Goal: Check status

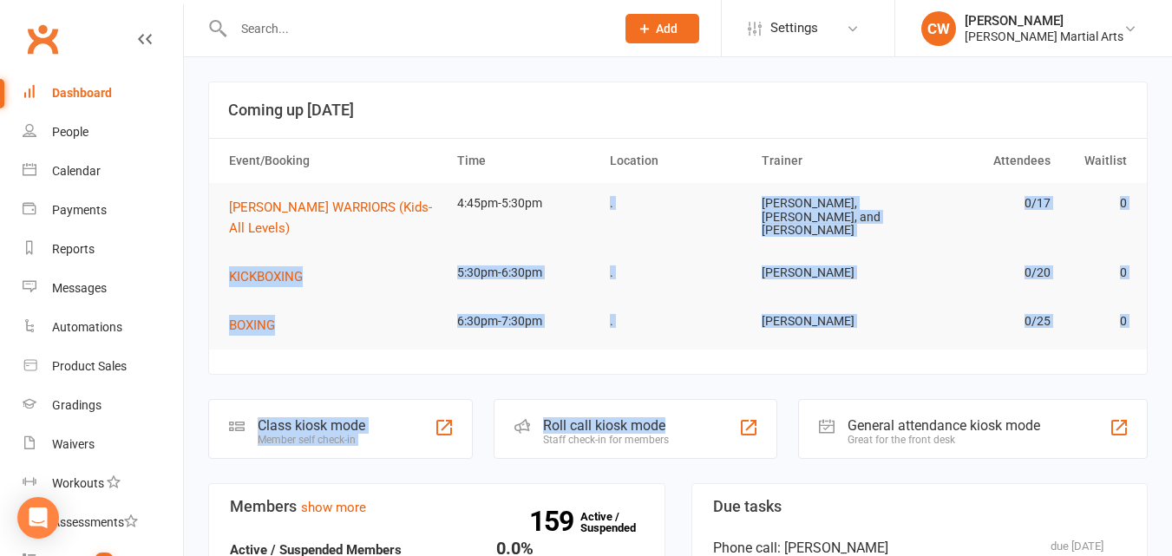
drag, startPoint x: 566, startPoint y: 223, endPoint x: 700, endPoint y: 428, distance: 245.0
click at [991, 334] on td "0/25" at bounding box center [983, 321] width 153 height 41
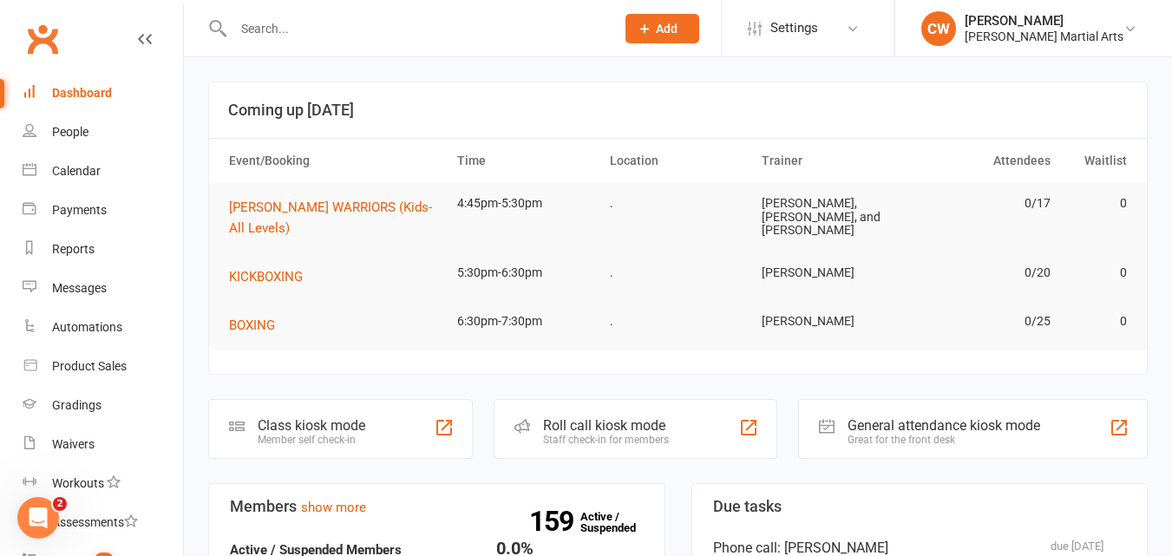
drag, startPoint x: 991, startPoint y: 334, endPoint x: 515, endPoint y: 340, distance: 476.4
drag, startPoint x: 515, startPoint y: 340, endPoint x: 436, endPoint y: 98, distance: 254.4
click at [436, 98] on header "Coming up [DATE]" at bounding box center [678, 110] width 938 height 56
drag, startPoint x: 222, startPoint y: 113, endPoint x: 396, endPoint y: 121, distance: 173.7
click at [396, 121] on header "Coming up [DATE]" at bounding box center [678, 110] width 938 height 56
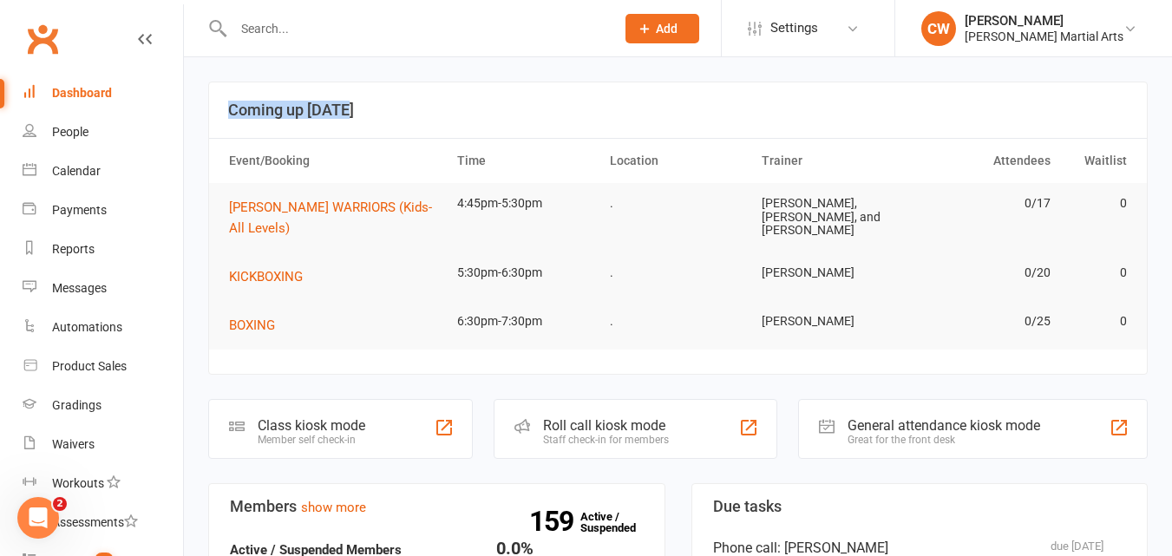
click at [396, 121] on header "Coming up [DATE]" at bounding box center [678, 110] width 938 height 56
drag, startPoint x: 348, startPoint y: 109, endPoint x: 318, endPoint y: 109, distance: 29.5
click at [318, 109] on h3 "Coming up [DATE]" at bounding box center [678, 110] width 900 height 17
click at [430, 118] on h3 "Coming up [DATE]" at bounding box center [678, 110] width 900 height 17
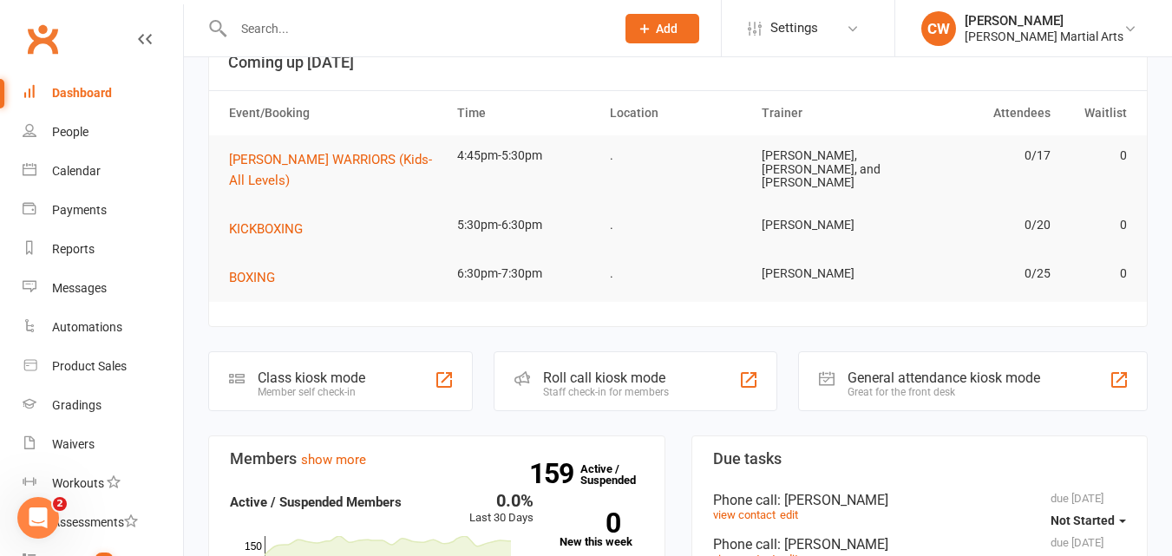
scroll to position [41, 0]
